Goal: Information Seeking & Learning: Find specific page/section

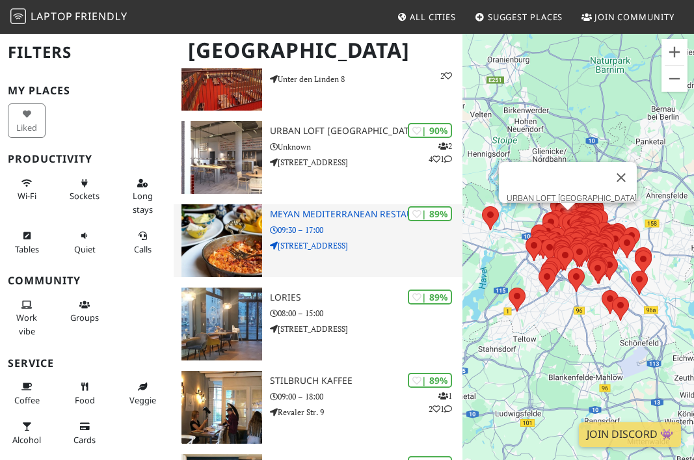
scroll to position [390, 0]
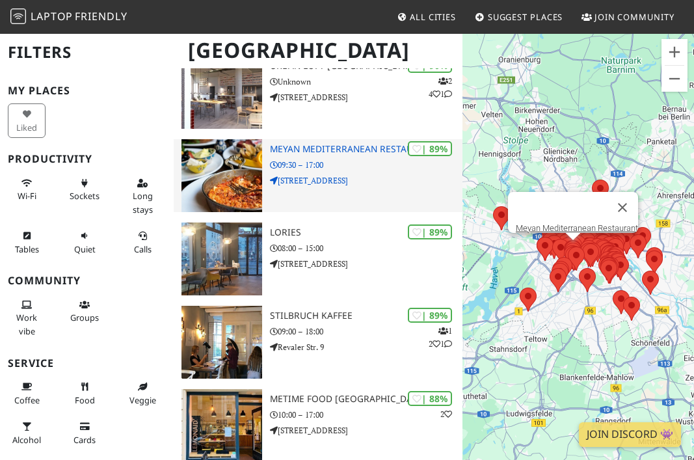
click at [326, 155] on h3 "Meyan Mediterranean Restaurant" at bounding box center [366, 149] width 193 height 11
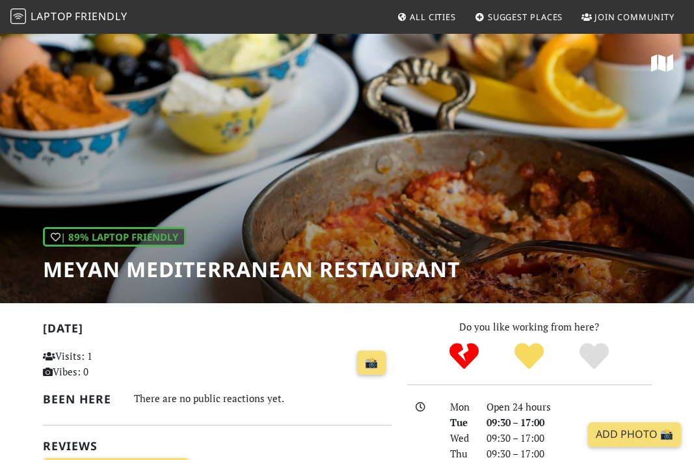
scroll to position [195, 0]
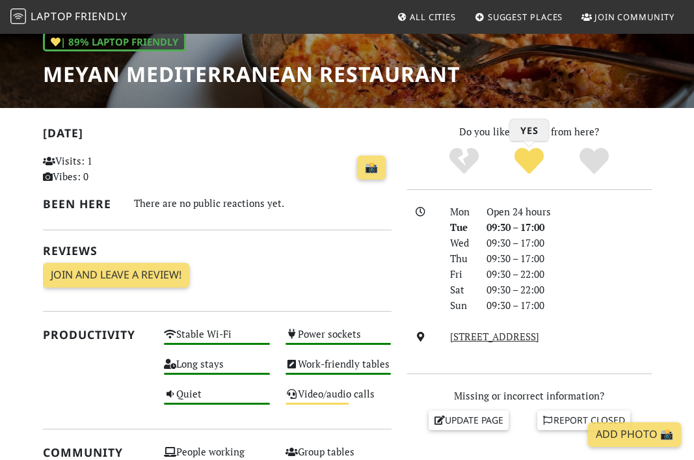
click at [527, 159] on icon "Yes" at bounding box center [529, 160] width 29 height 29
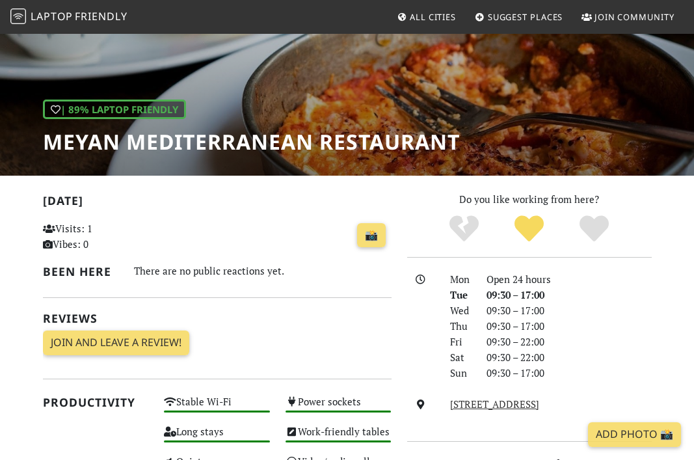
scroll to position [62, 0]
